Goal: Find specific page/section: Find specific page/section

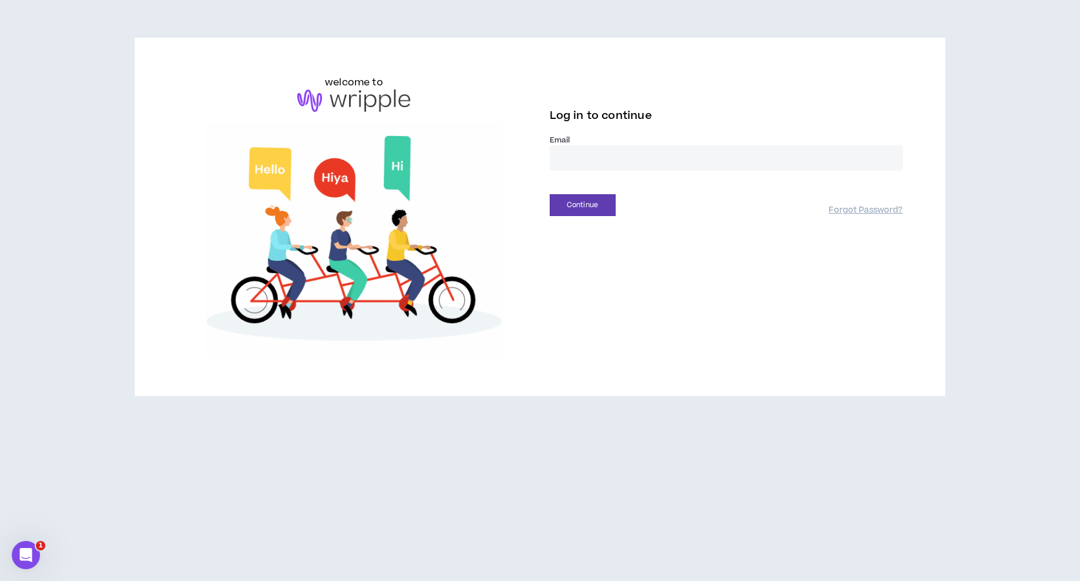
click at [595, 163] on input "email" at bounding box center [726, 157] width 353 height 25
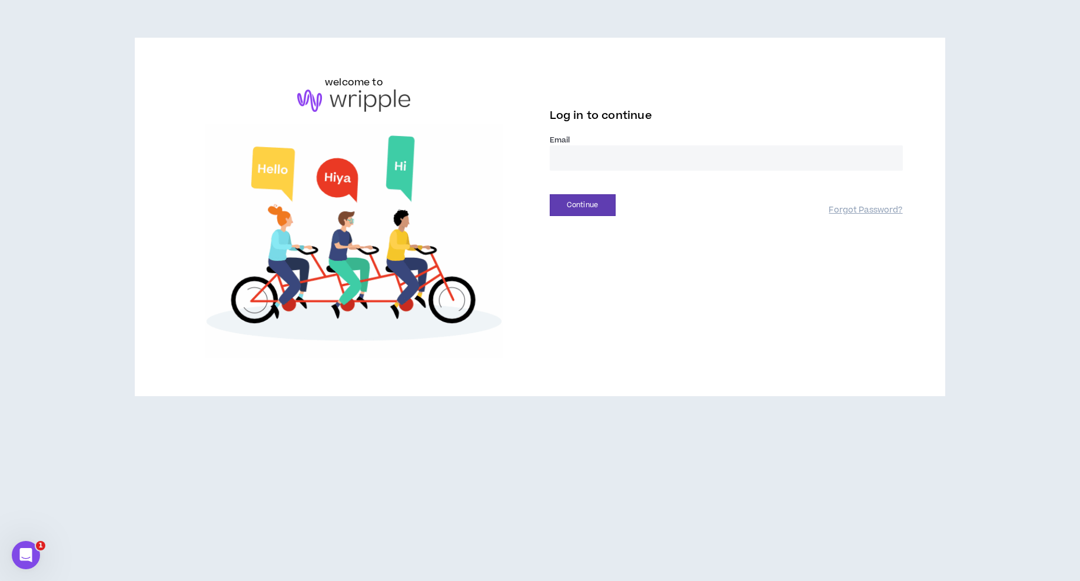
type input "**********"
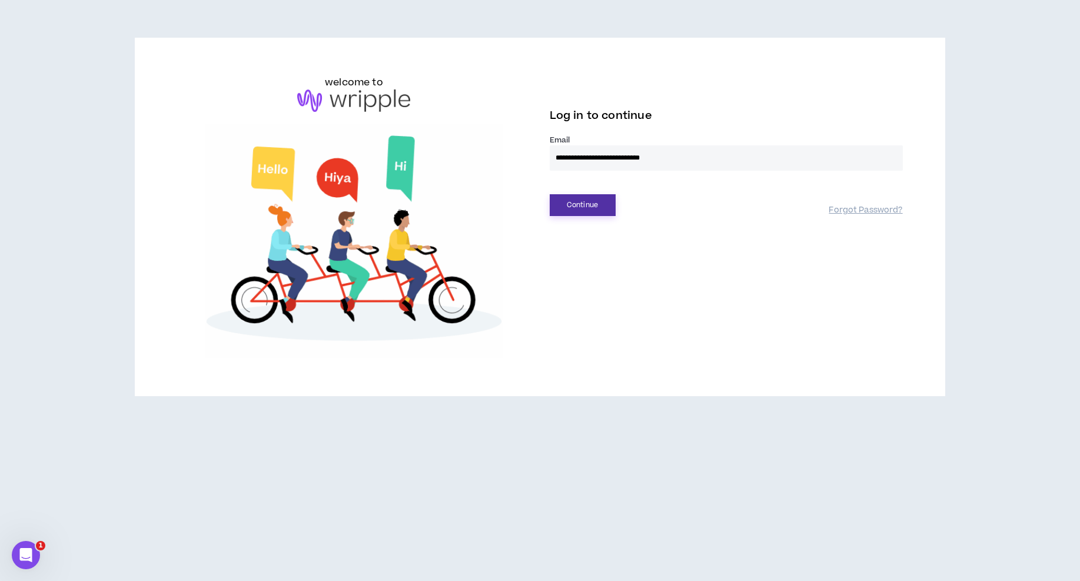
drag, startPoint x: 596, startPoint y: 208, endPoint x: 606, endPoint y: 218, distance: 14.2
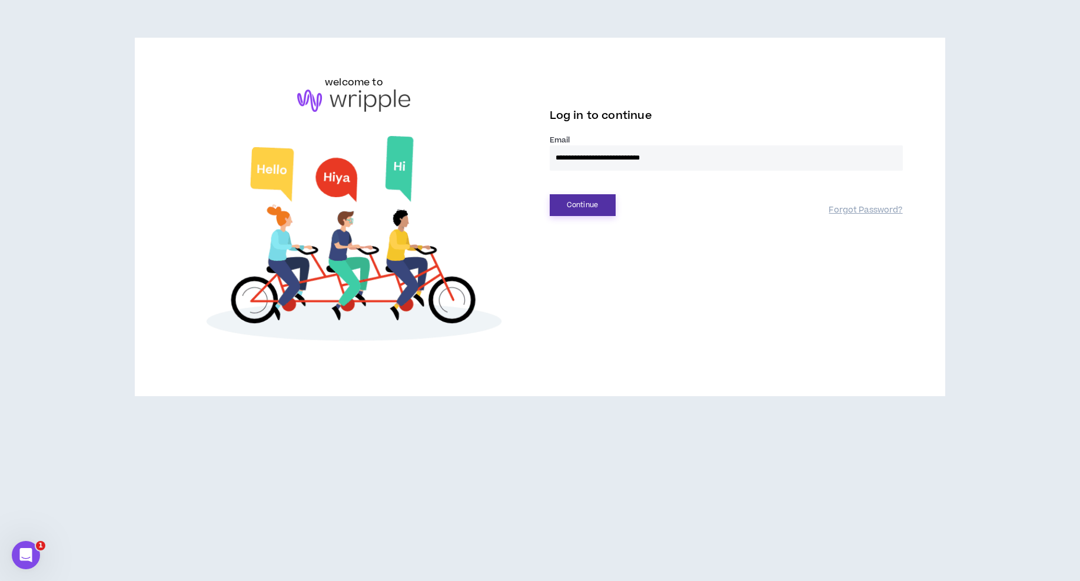
click at [596, 208] on button "Continue" at bounding box center [583, 205] width 66 height 22
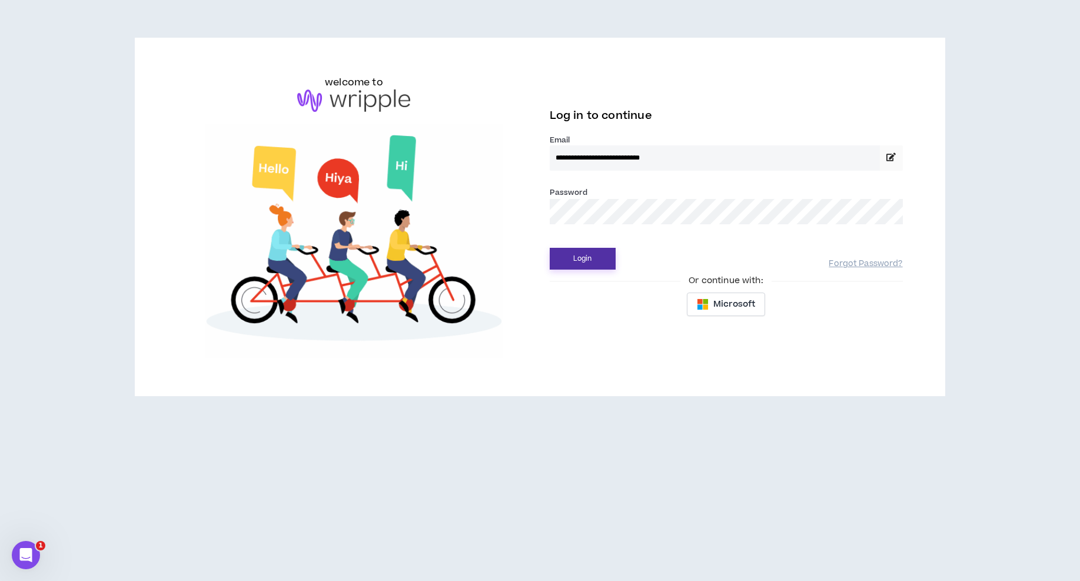
click at [576, 253] on button "Login" at bounding box center [583, 259] width 66 height 22
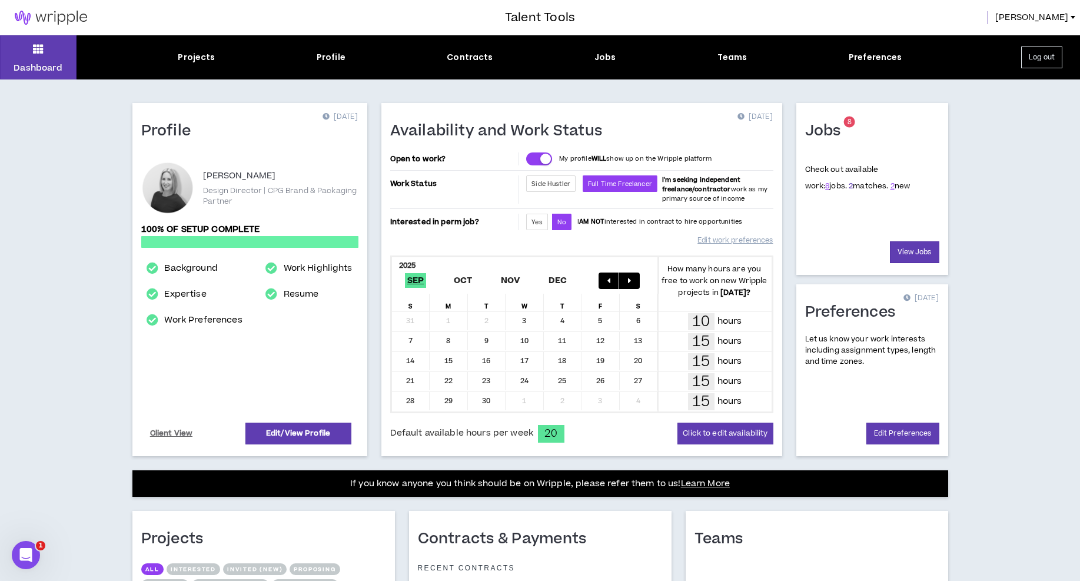
click at [849, 187] on link "2" at bounding box center [851, 186] width 4 height 11
click at [825, 188] on link "8" at bounding box center [827, 186] width 4 height 11
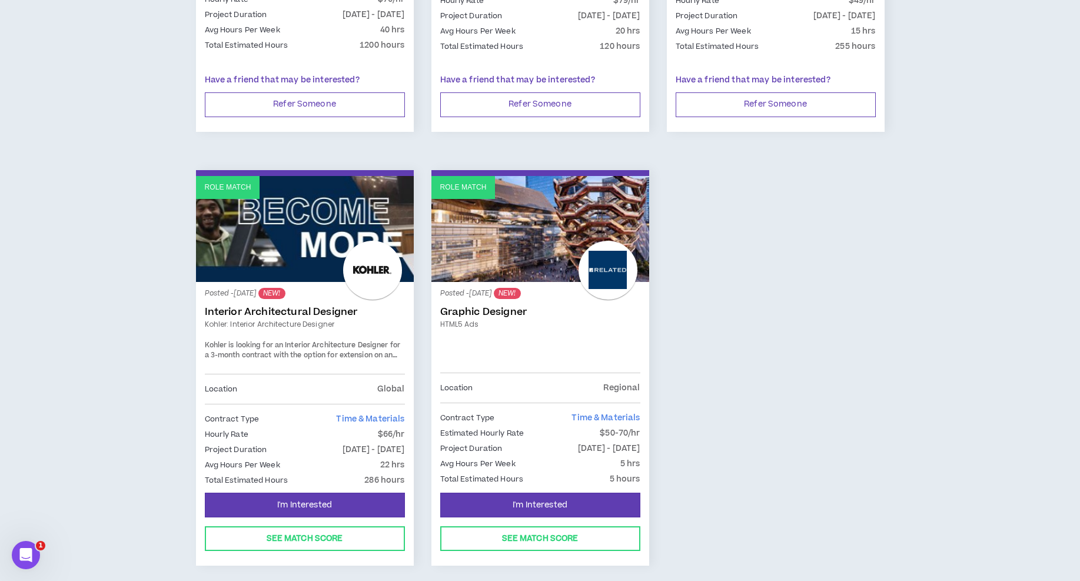
scroll to position [941, 0]
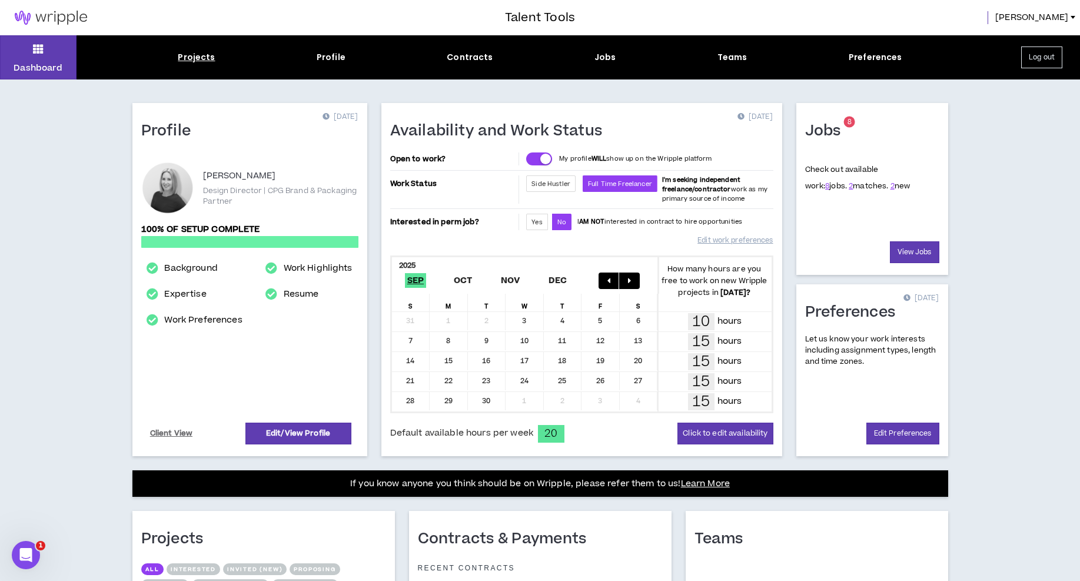
click at [184, 59] on div "Projects" at bounding box center [196, 57] width 37 height 12
